Goal: Task Accomplishment & Management: Use online tool/utility

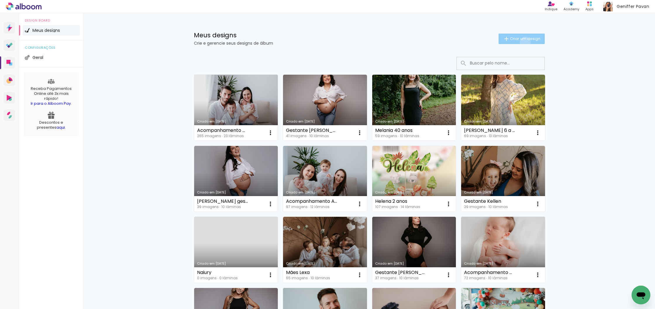
click at [524, 42] on paper-button "Criar um design" at bounding box center [521, 39] width 46 height 11
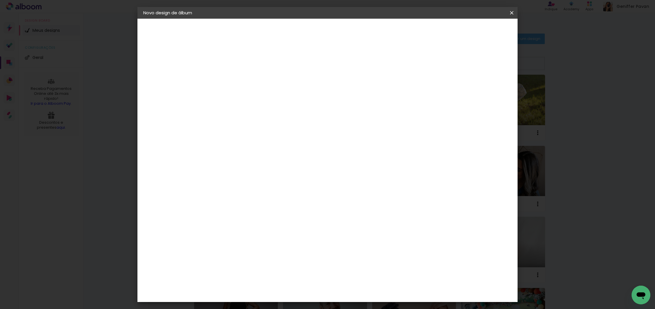
click at [239, 78] on input at bounding box center [239, 78] width 0 height 9
type input "a"
type input "ACOMPANHAMENTO MATEO"
type paper-input "ACOMPANHAMENTO MATEO"
click at [0, 0] on slot "Avançar" at bounding box center [0, 0] width 0 height 0
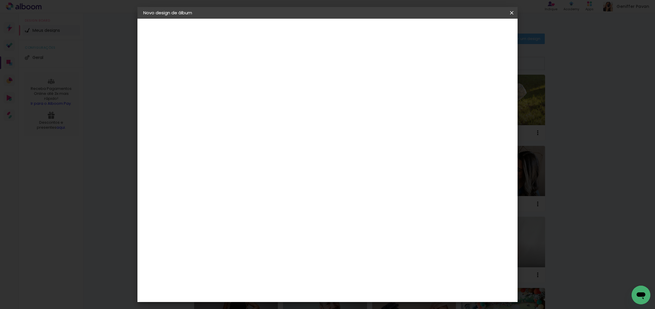
click at [0, 0] on slot "Tamanho Livre" at bounding box center [0, 0] width 0 height 0
click at [348, 29] on paper-button "Avançar" at bounding box center [333, 31] width 29 height 10
click at [224, 166] on input "30" at bounding box center [220, 166] width 15 height 9
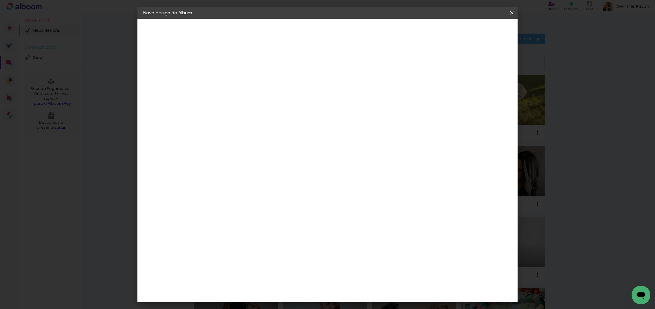
click at [224, 166] on input "30" at bounding box center [220, 166] width 15 height 9
type input "25"
type paper-input "25"
click at [362, 226] on input "60" at bounding box center [361, 226] width 15 height 9
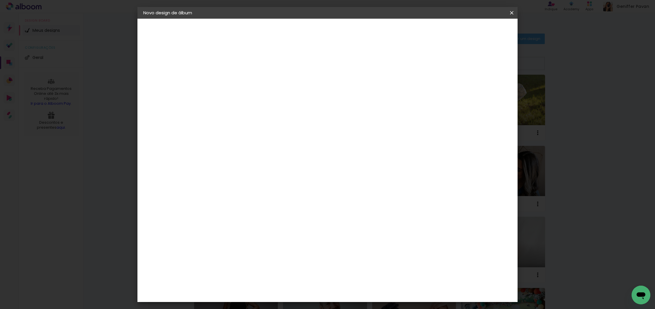
click at [362, 226] on input "60" at bounding box center [361, 226] width 15 height 9
type input "50"
type paper-input "50"
click at [479, 29] on span "Iniciar design" at bounding box center [466, 31] width 27 height 4
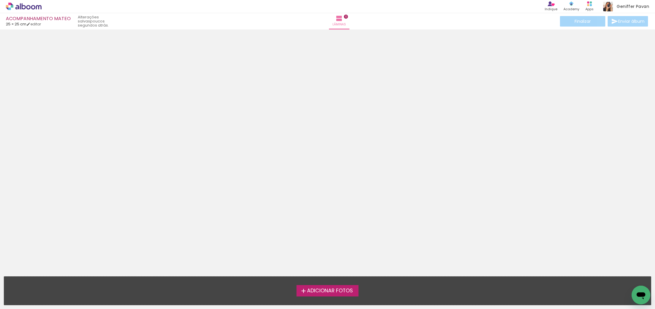
click at [345, 293] on span "Adicionar Fotos" at bounding box center [330, 291] width 46 height 5
click at [0, 0] on input "file" at bounding box center [0, 0] width 0 height 0
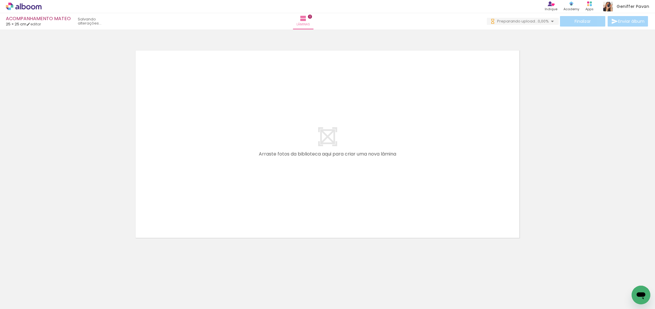
click at [25, 302] on span "Adicionar Fotos" at bounding box center [21, 301] width 18 height 6
click at [0, 0] on input "file" at bounding box center [0, 0] width 0 height 0
click at [19, 303] on span "Adicionar Fotos" at bounding box center [21, 301] width 18 height 6
click at [0, 0] on input "file" at bounding box center [0, 0] width 0 height 0
click at [18, 304] on span "Adicionar Fotos" at bounding box center [21, 301] width 18 height 6
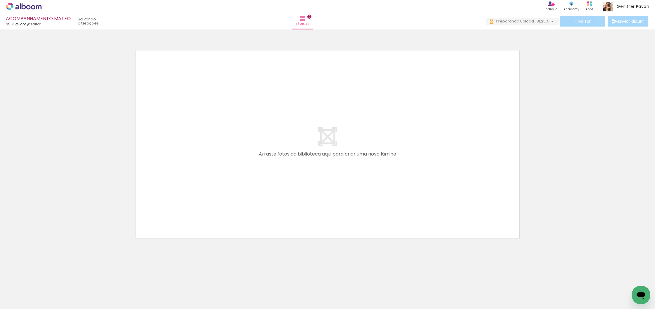
click at [0, 0] on input "file" at bounding box center [0, 0] width 0 height 0
click at [23, 304] on span "Adicionar Fotos" at bounding box center [21, 301] width 18 height 6
click at [0, 0] on input "file" at bounding box center [0, 0] width 0 height 0
click at [0, 0] on slot "Adicionar Fotos" at bounding box center [0, 0] width 0 height 0
click at [0, 0] on input "file" at bounding box center [0, 0] width 0 height 0
